Goal: Task Accomplishment & Management: Manage account settings

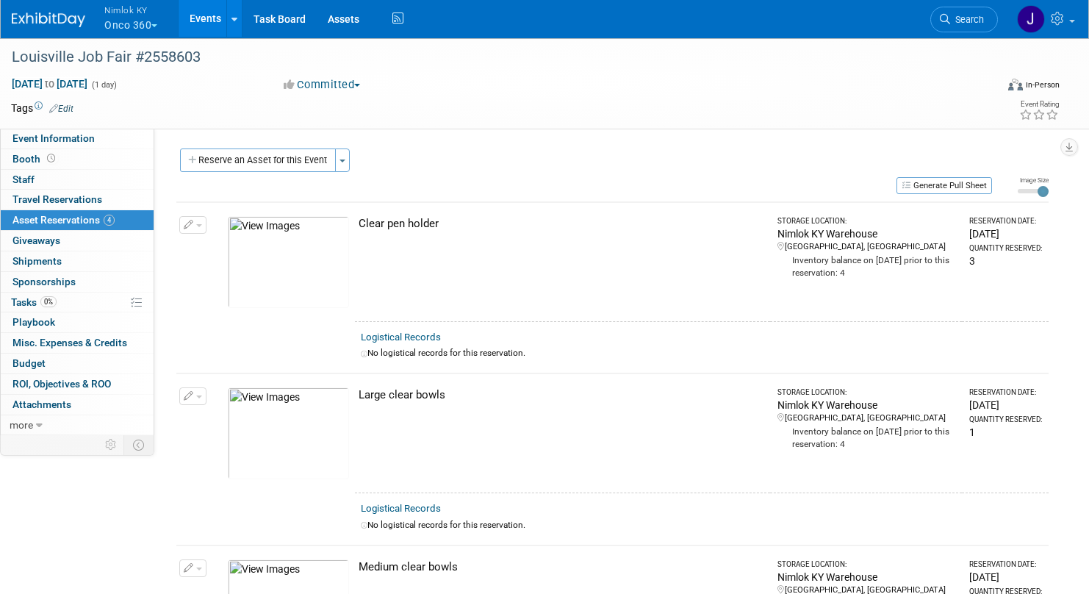
drag, startPoint x: 444, startPoint y: 221, endPoint x: 360, endPoint y: 219, distance: 83.8
click at [360, 219] on div "Clear pen holder" at bounding box center [562, 223] width 406 height 15
copy div "Clear pen holder"
click at [454, 395] on div "Large clear bowls" at bounding box center [562, 394] width 406 height 15
drag, startPoint x: 445, startPoint y: 395, endPoint x: 359, endPoint y: 391, distance: 86.1
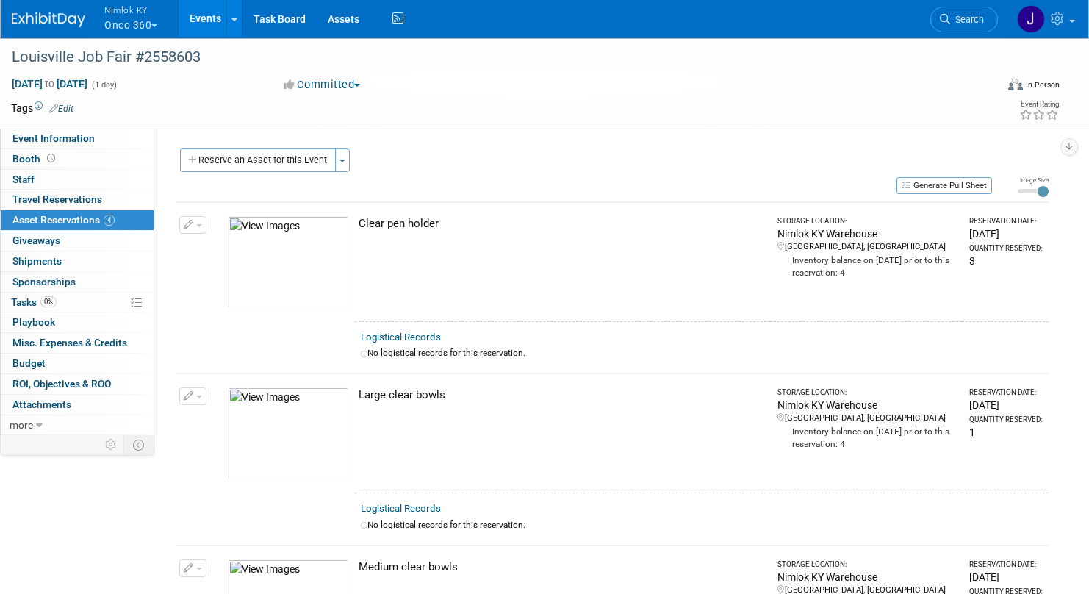
click at [359, 391] on div "Large clear bowls" at bounding box center [562, 394] width 406 height 15
copy div "Large clear bowls"
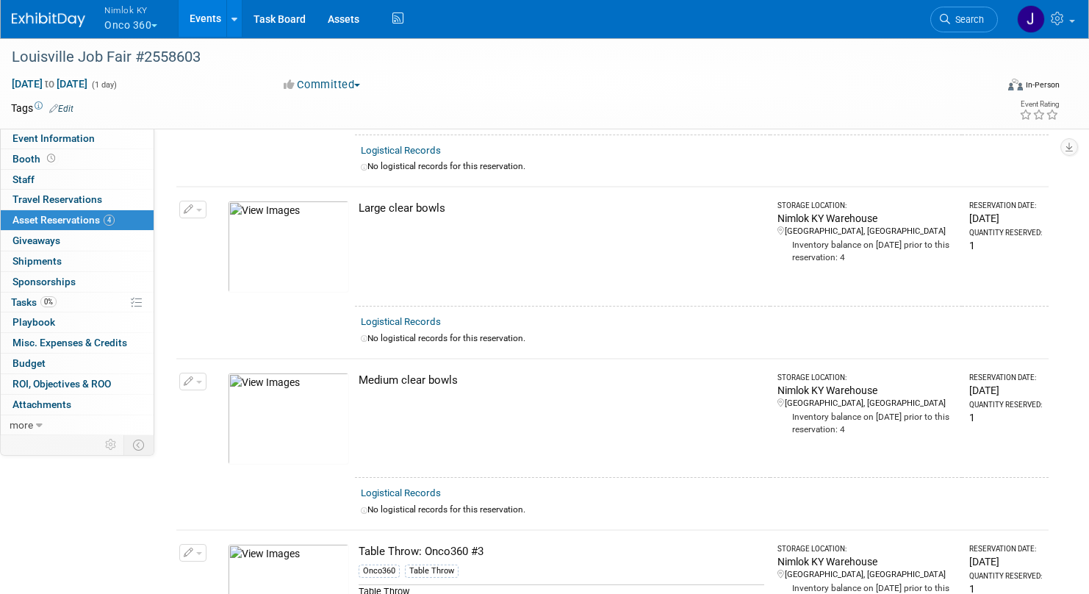
scroll to position [301, 0]
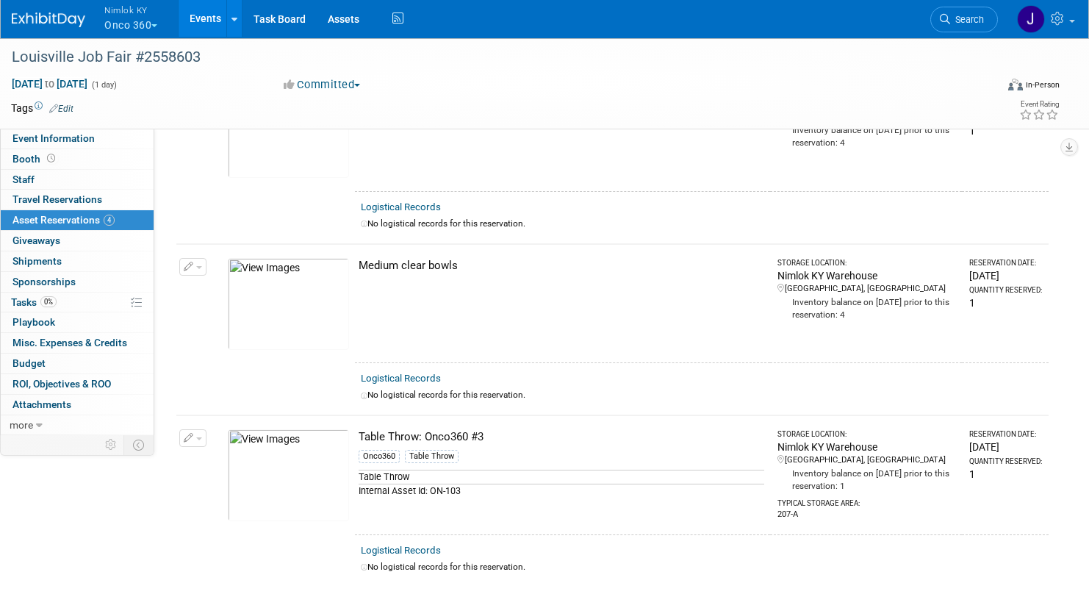
click at [452, 266] on div "Medium clear bowls" at bounding box center [562, 265] width 406 height 15
drag, startPoint x: 458, startPoint y: 264, endPoint x: 362, endPoint y: 261, distance: 95.6
click at [362, 261] on div "Medium clear bowls" at bounding box center [562, 265] width 406 height 15
copy div "Medium clear bowls"
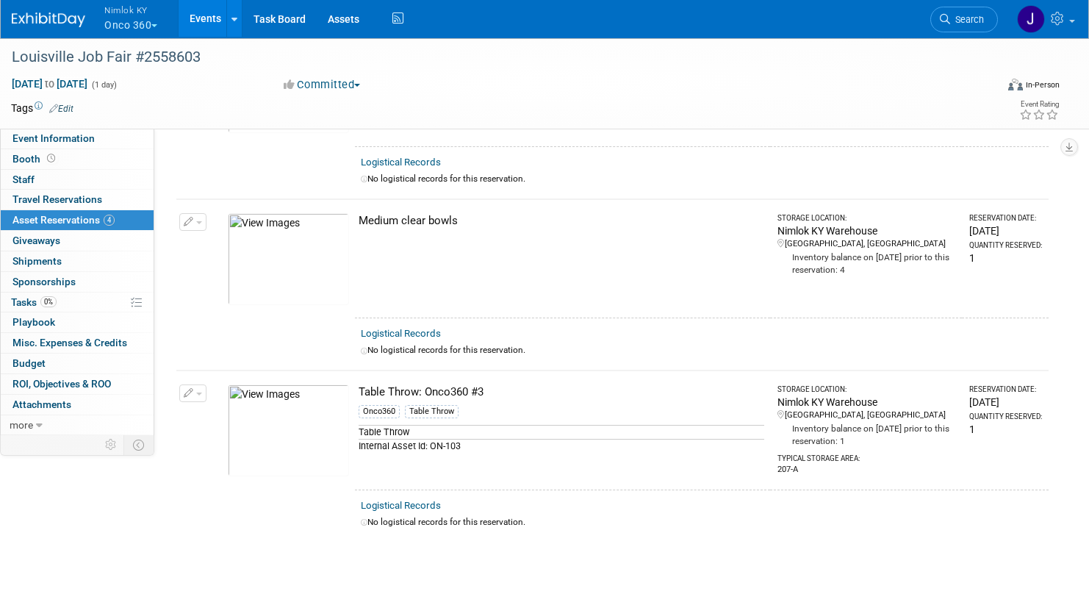
scroll to position [347, 0]
click at [487, 387] on div "Table Throw: Onco360 #3" at bounding box center [562, 391] width 406 height 15
drag, startPoint x: 486, startPoint y: 388, endPoint x: 354, endPoint y: 384, distance: 132.4
click at [354, 384] on tr "Change Reservation Manage Logistical Records Cancel Reservation" at bounding box center [612, 429] width 873 height 119
copy tr "10047894-10719231-8ad24fe6-2417-4d46-8de5-8625e6f67b0f.jpg Table Throw: Onco360…"
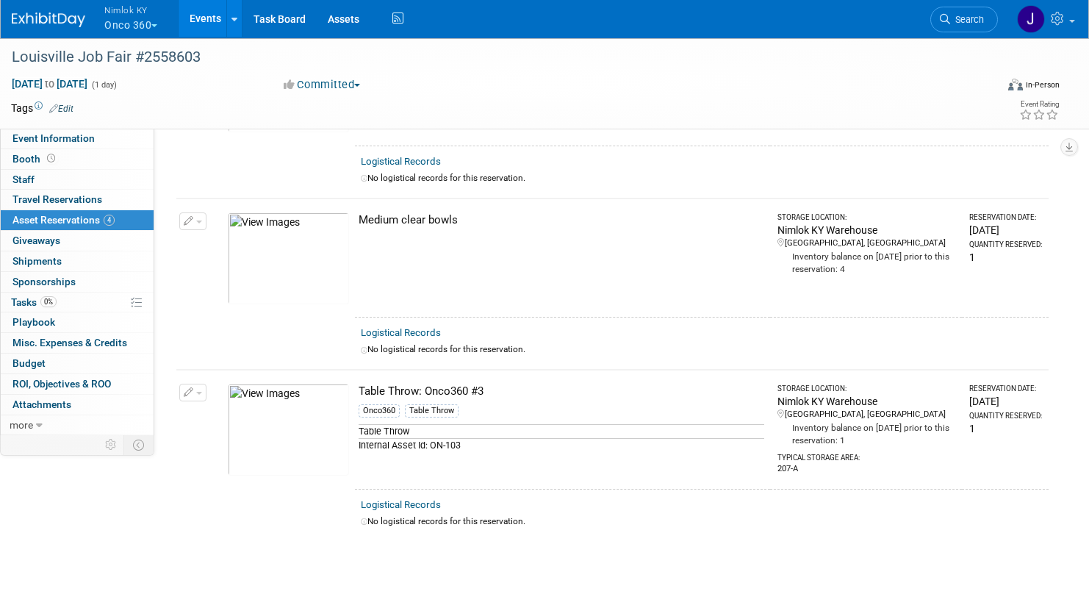
click at [473, 444] on div "Internal Asset Id: ON-103" at bounding box center [562, 445] width 406 height 14
drag, startPoint x: 460, startPoint y: 442, endPoint x: 433, endPoint y: 444, distance: 27.3
click at [433, 444] on div "Internal Asset Id: ON-103" at bounding box center [562, 445] width 406 height 14
copy div "ON-103"
click at [526, 351] on div "No logistical records for this reservation." at bounding box center [702, 349] width 682 height 12
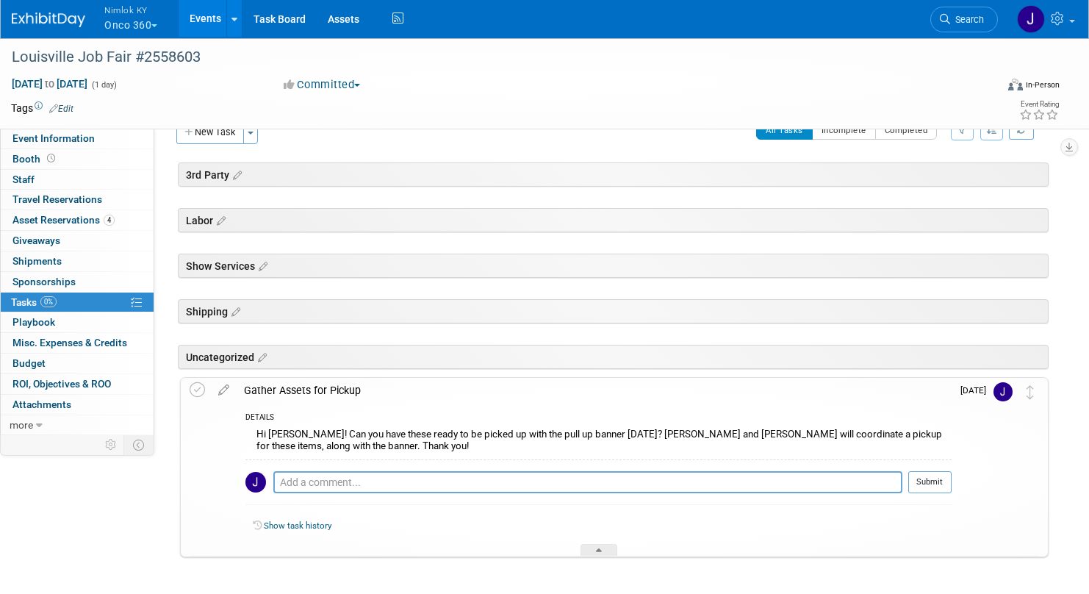
scroll to position [28, 0]
click at [200, 387] on icon at bounding box center [197, 389] width 15 height 15
click at [347, 483] on textarea at bounding box center [587, 482] width 629 height 22
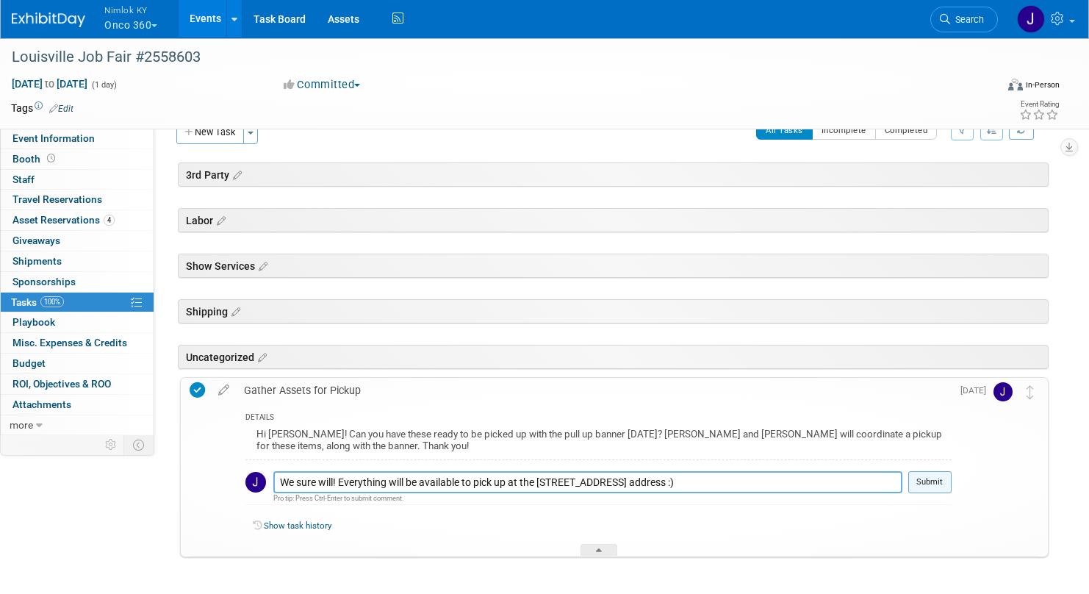
type textarea "We sure will! Everything will be available to pick up at the [STREET_ADDRESS] a…"
click at [928, 476] on button "Submit" at bounding box center [930, 482] width 43 height 22
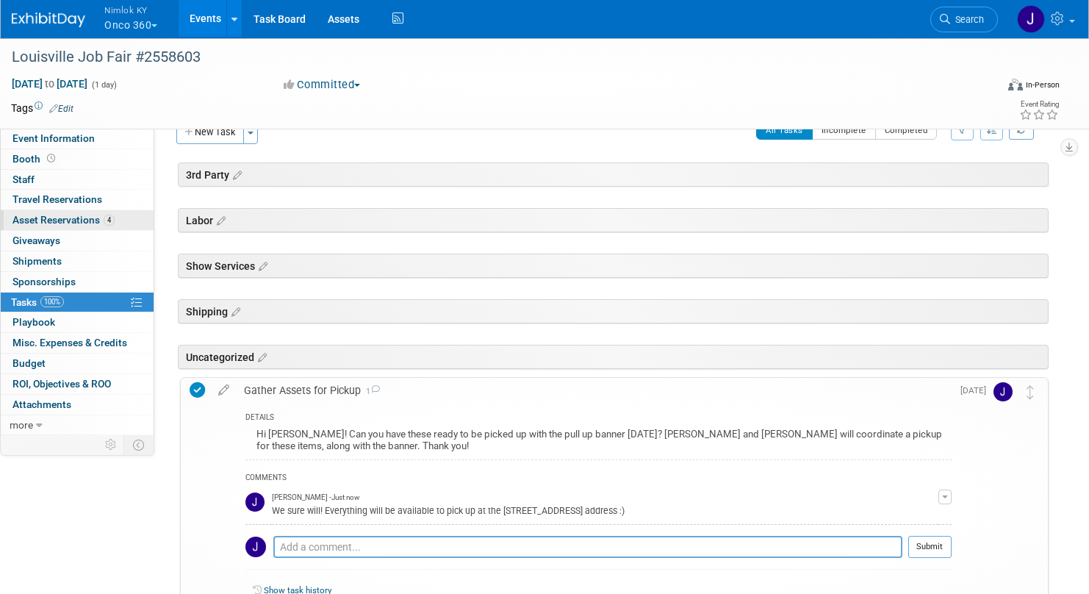
click at [62, 219] on span "Asset Reservations 4" at bounding box center [63, 220] width 102 height 12
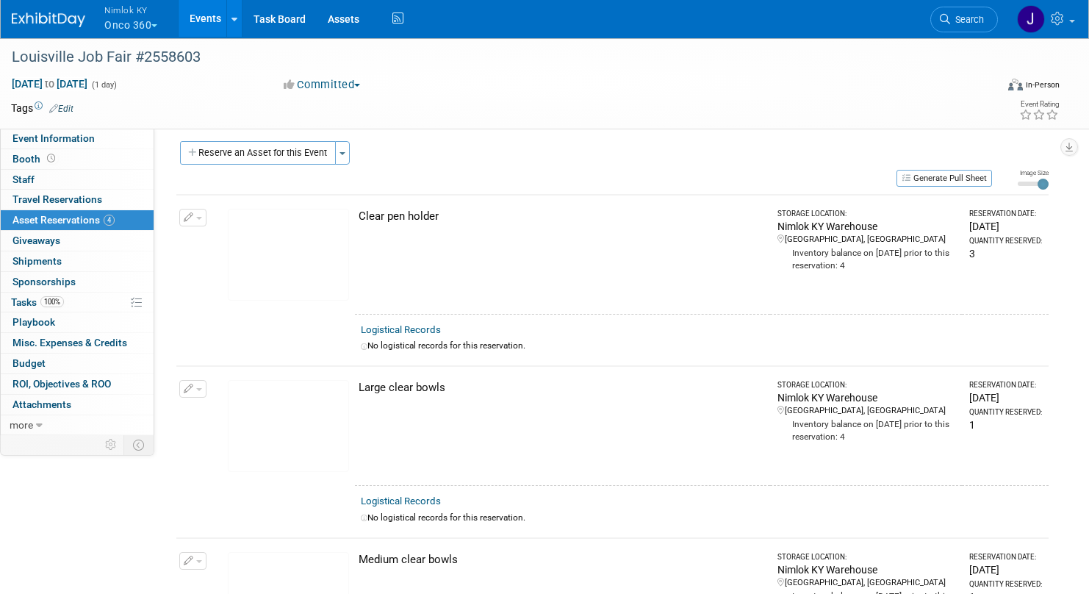
scroll to position [9, 0]
click at [282, 152] on button "Reserve an Asset for this Event" at bounding box center [258, 152] width 156 height 24
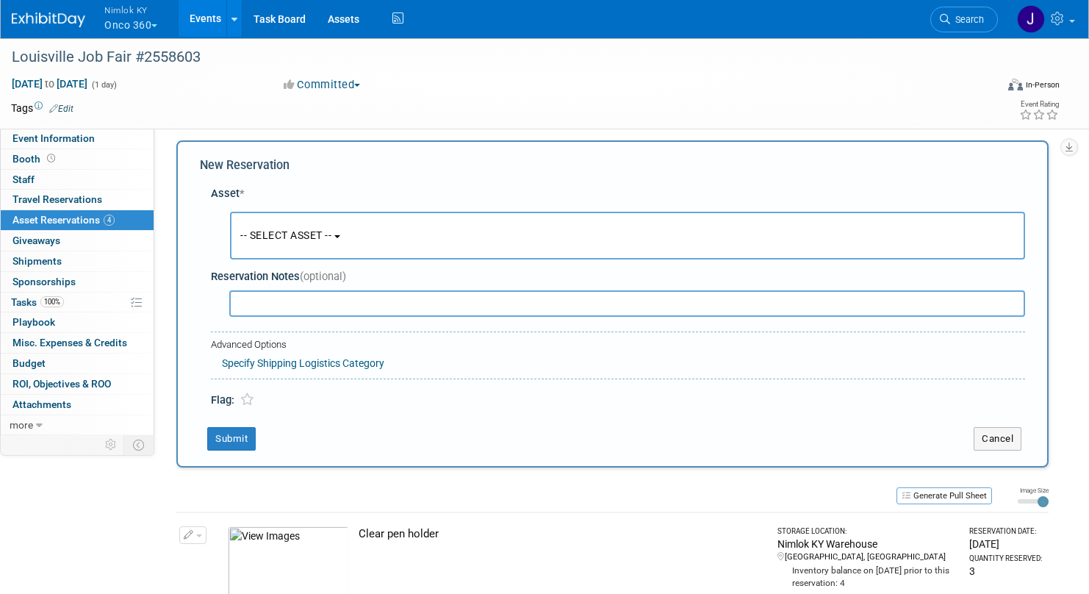
scroll to position [14, 0]
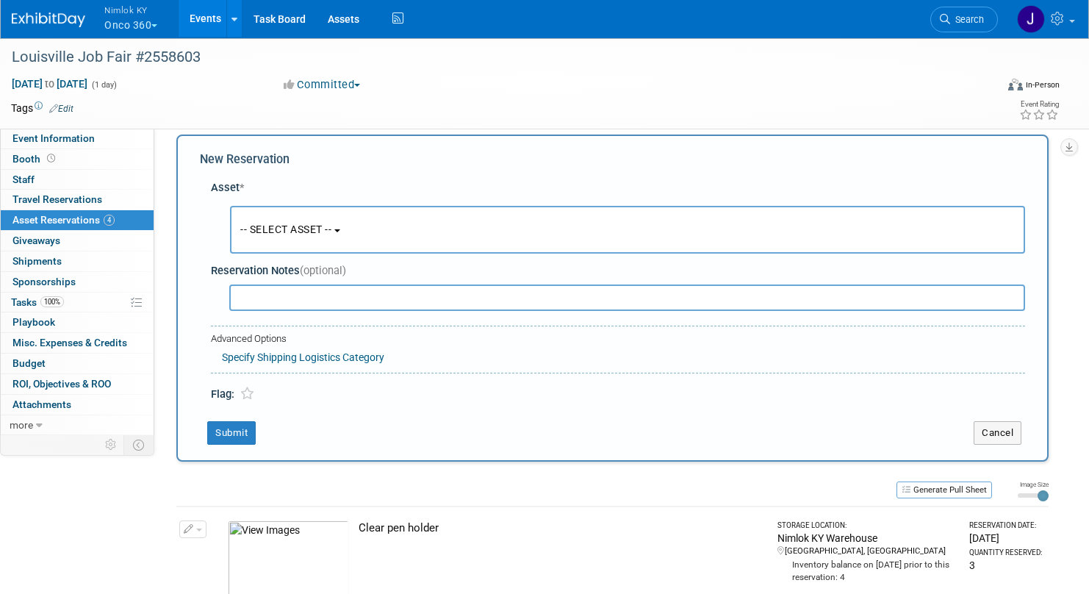
click at [434, 232] on button "-- SELECT ASSET --" at bounding box center [627, 230] width 795 height 48
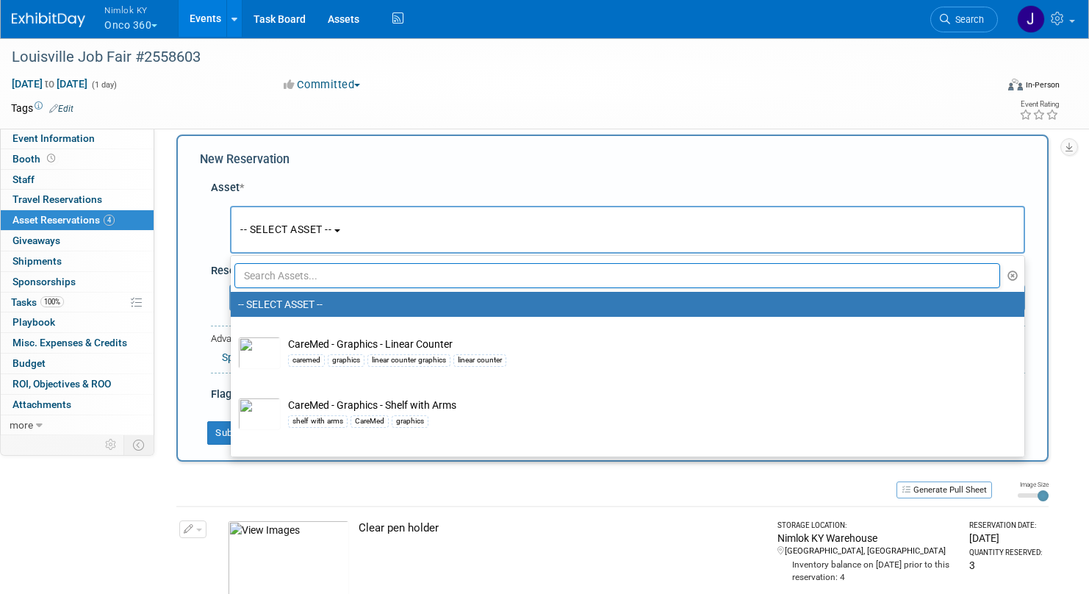
click at [434, 280] on input "text" at bounding box center [618, 275] width 766 height 25
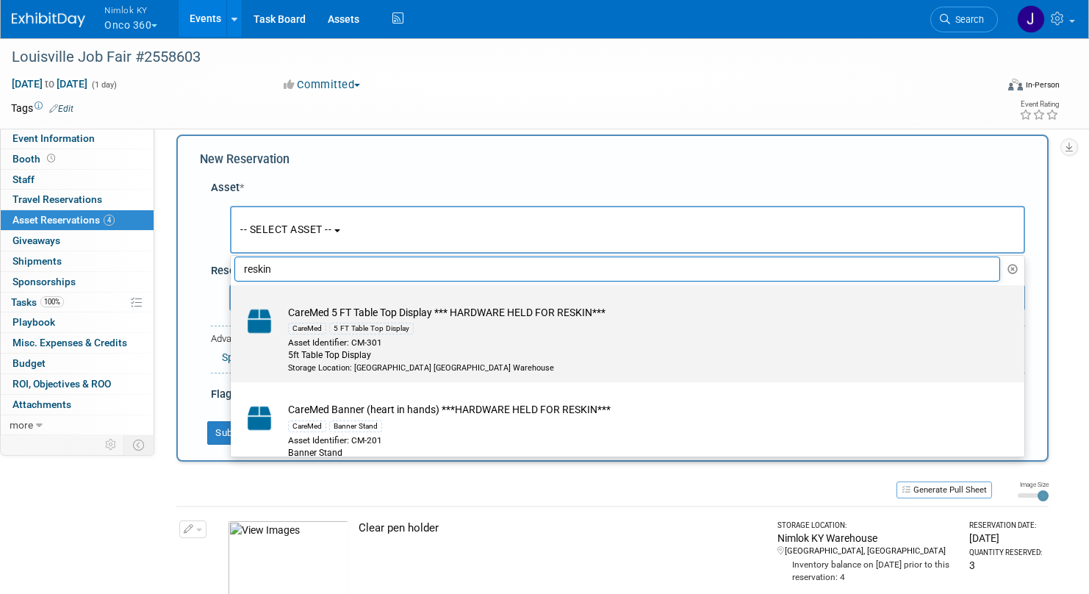
scroll to position [9, 0]
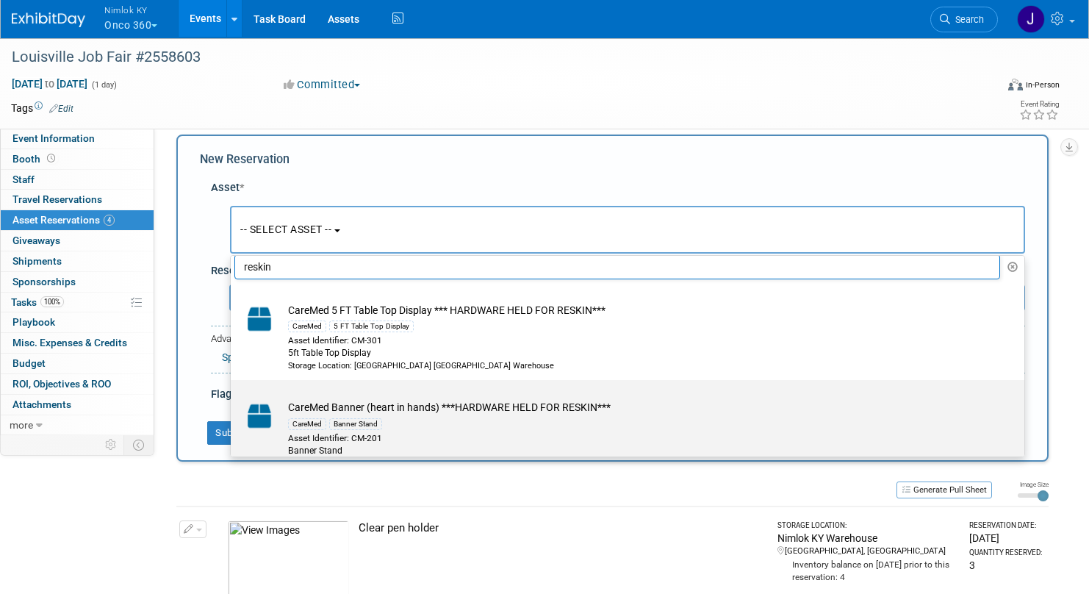
type input "reskin"
click at [518, 421] on div "CareMed Banner Stand" at bounding box center [641, 423] width 707 height 17
click at [233, 398] on input "CareMed Banner (heart in hands) ***HARDWARE HELD FOR RESKIN*** CareMed Banner S…" at bounding box center [228, 393] width 10 height 10
select select "10729502"
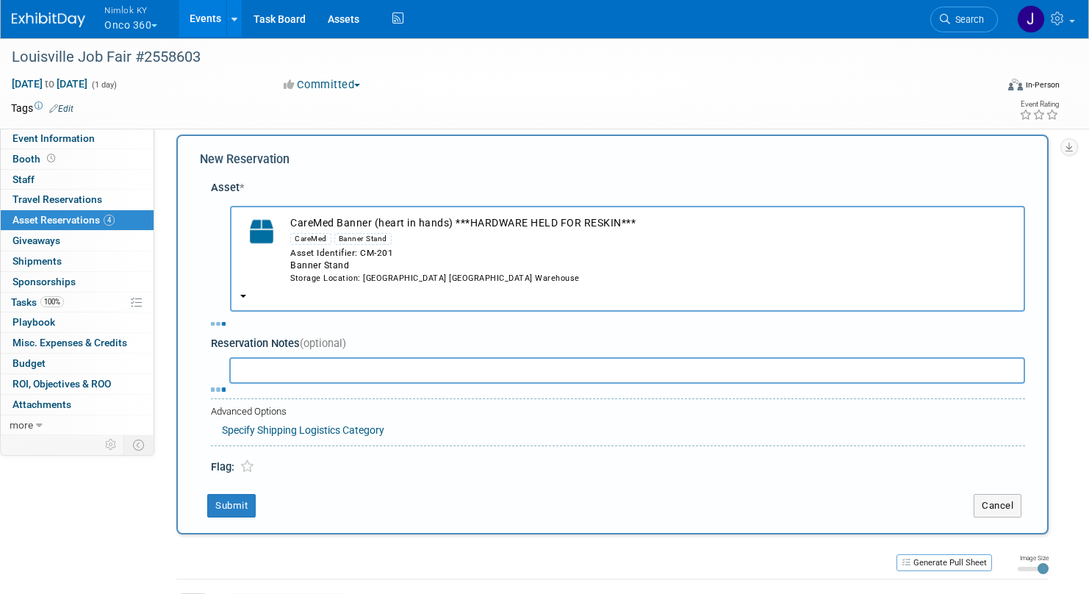
select select "9"
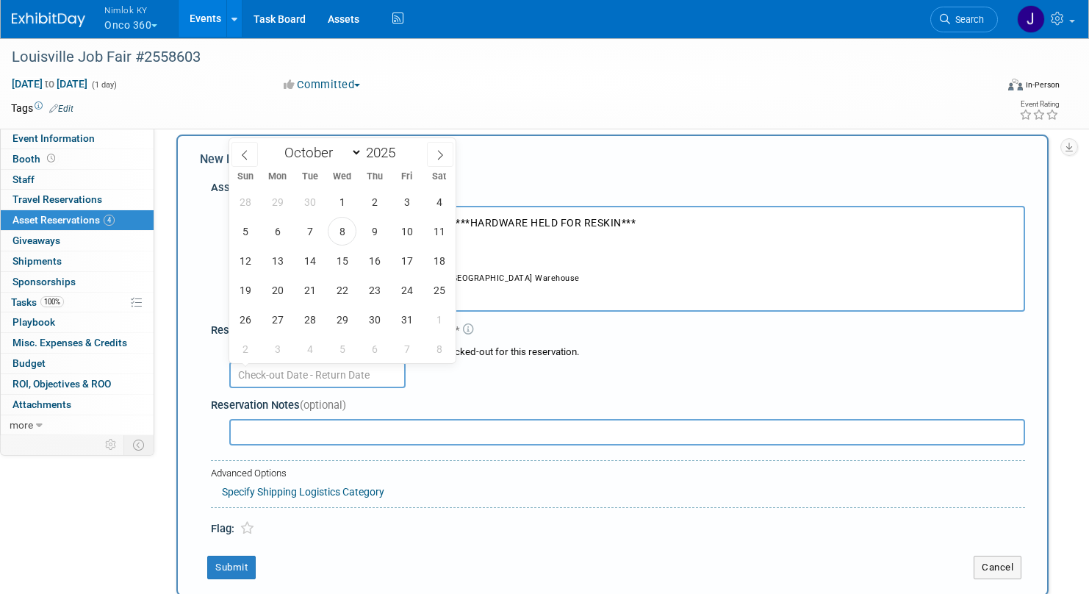
click at [379, 374] on input "text" at bounding box center [317, 375] width 176 height 26
click at [342, 227] on span "8" at bounding box center [342, 231] width 29 height 29
type input "[DATE]"
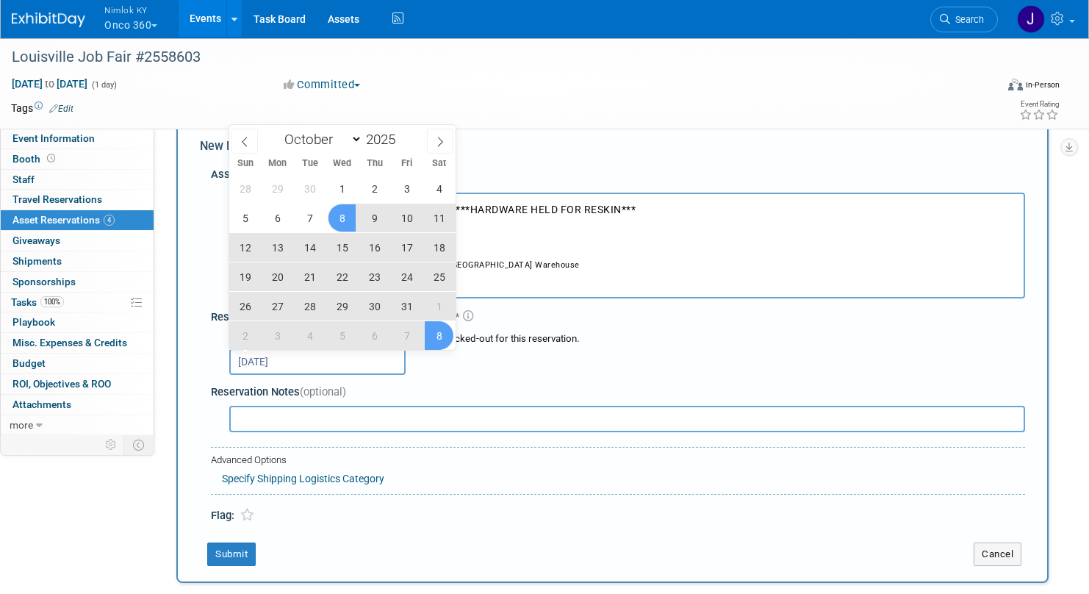
scroll to position [32, 0]
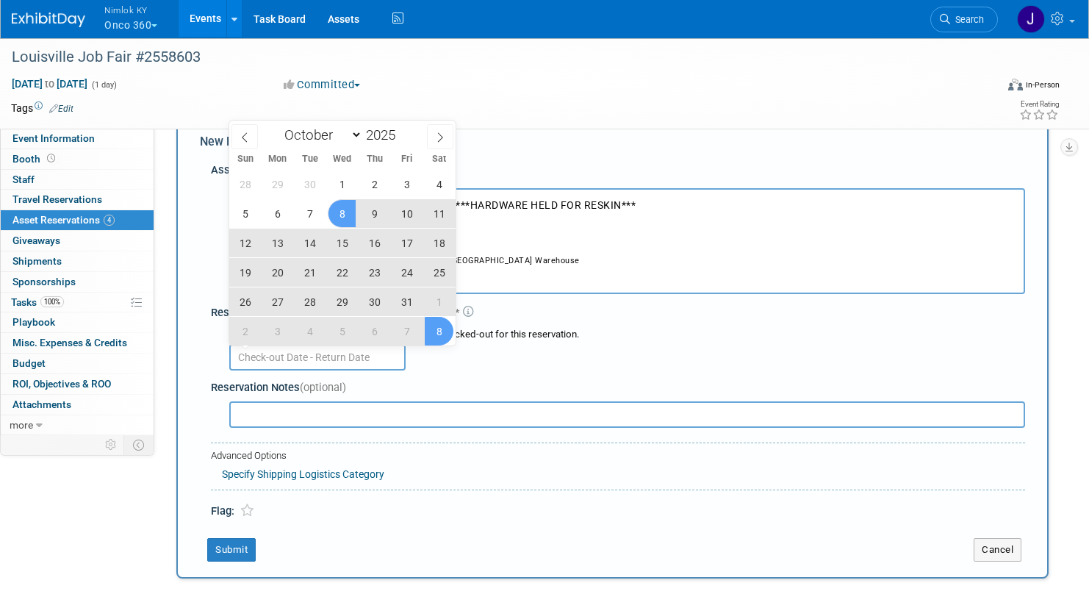
click at [465, 419] on input "text" at bounding box center [627, 414] width 796 height 26
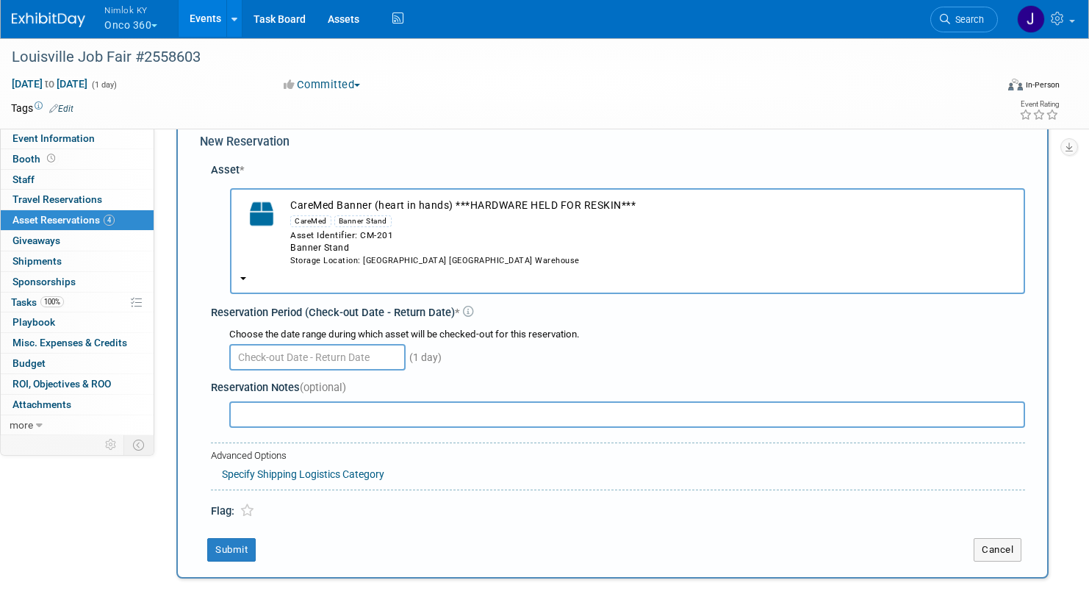
click at [374, 354] on input "text" at bounding box center [317, 357] width 176 height 26
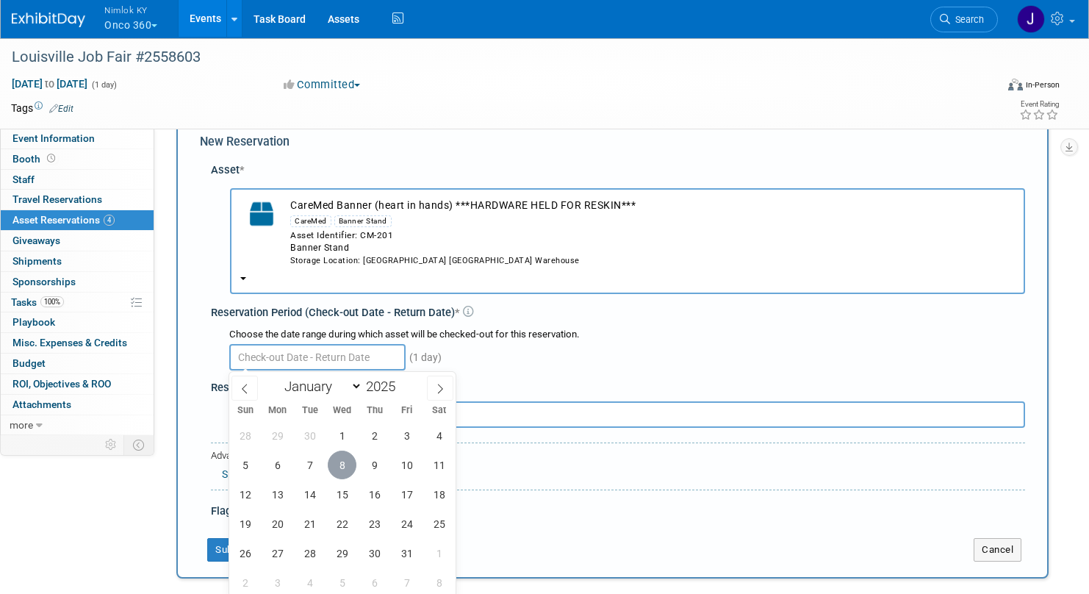
click at [342, 457] on span "8" at bounding box center [342, 465] width 29 height 29
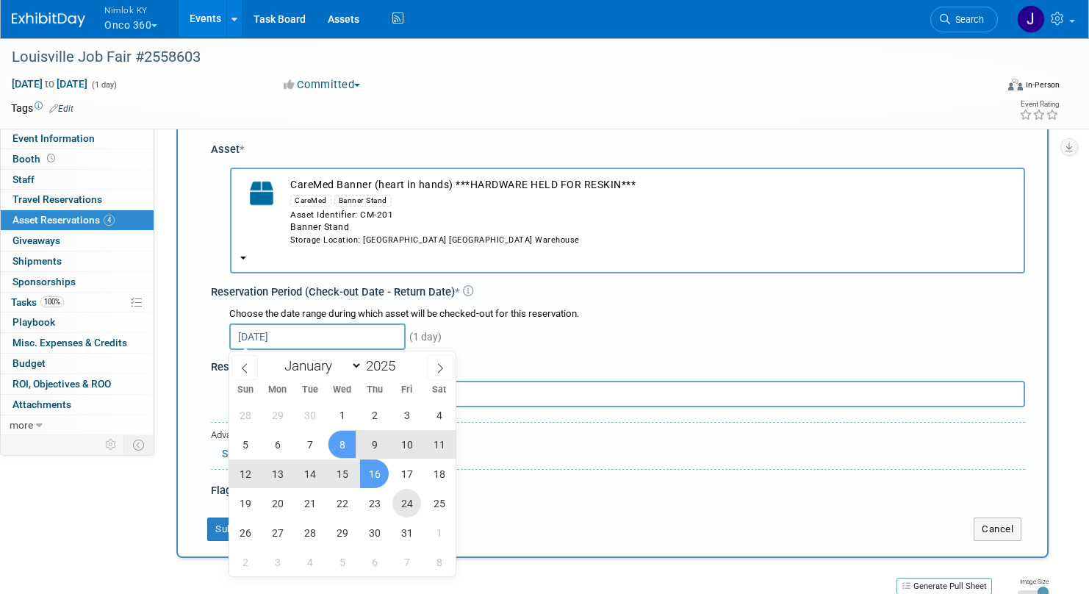
scroll to position [57, 0]
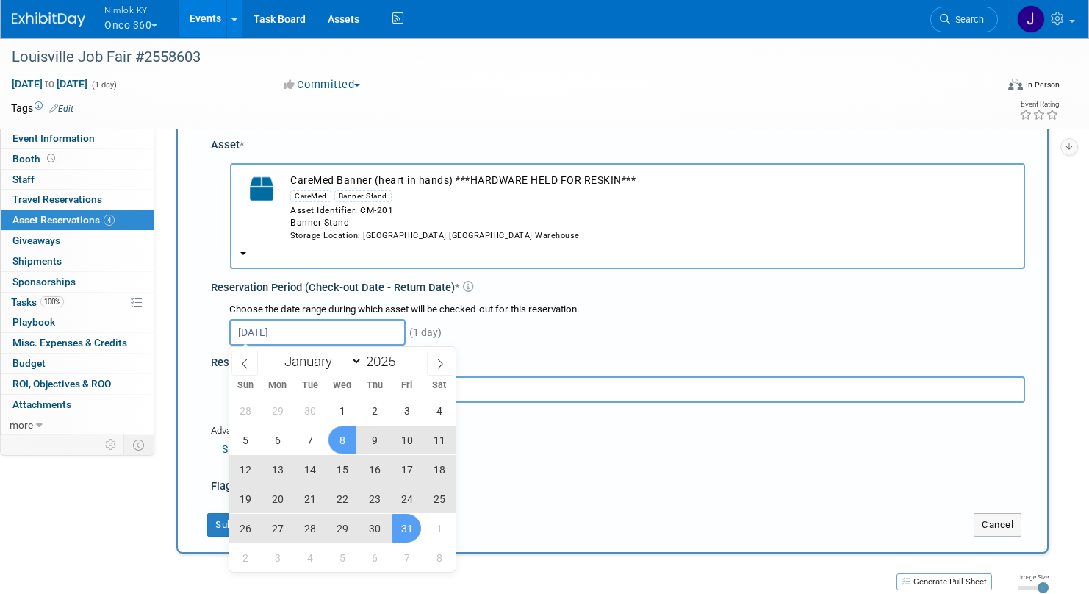
click at [415, 533] on span "31" at bounding box center [407, 528] width 29 height 29
type input "[DATE] to [DATE]"
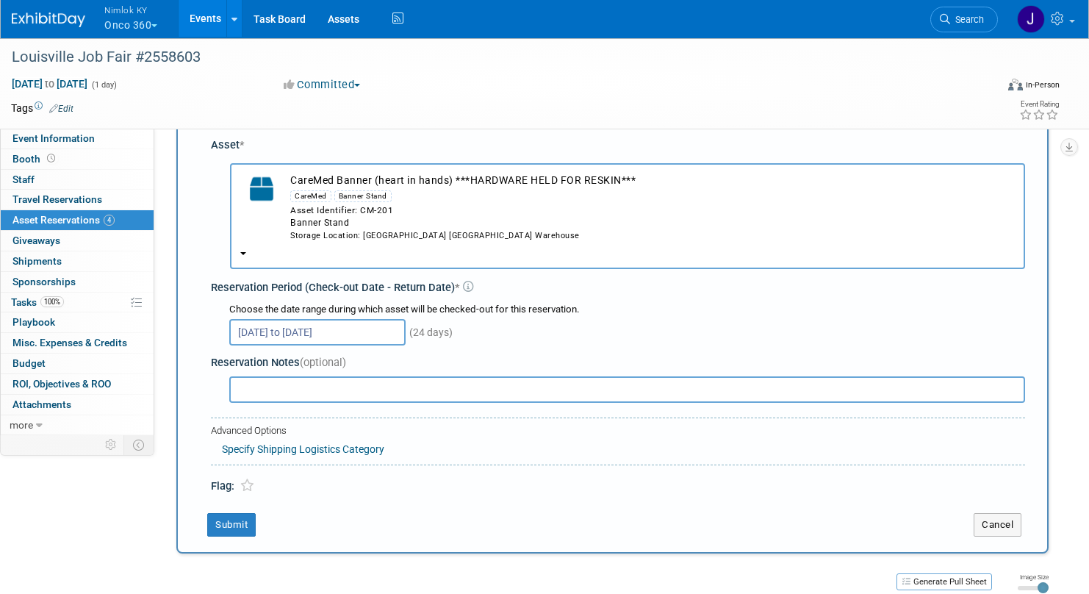
click at [445, 381] on input "text" at bounding box center [627, 389] width 796 height 26
type input "*** 10/8 being reskinned for Onco360 ***"
click at [252, 523] on button "Submit" at bounding box center [231, 525] width 49 height 24
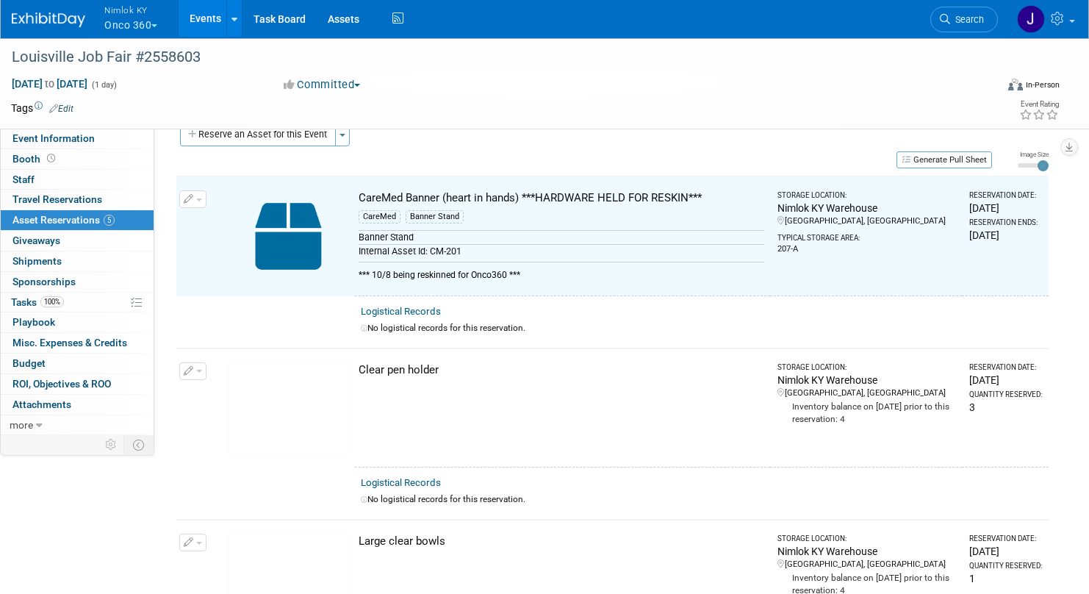
scroll to position [18, 0]
